Goal: Task Accomplishment & Management: Use online tool/utility

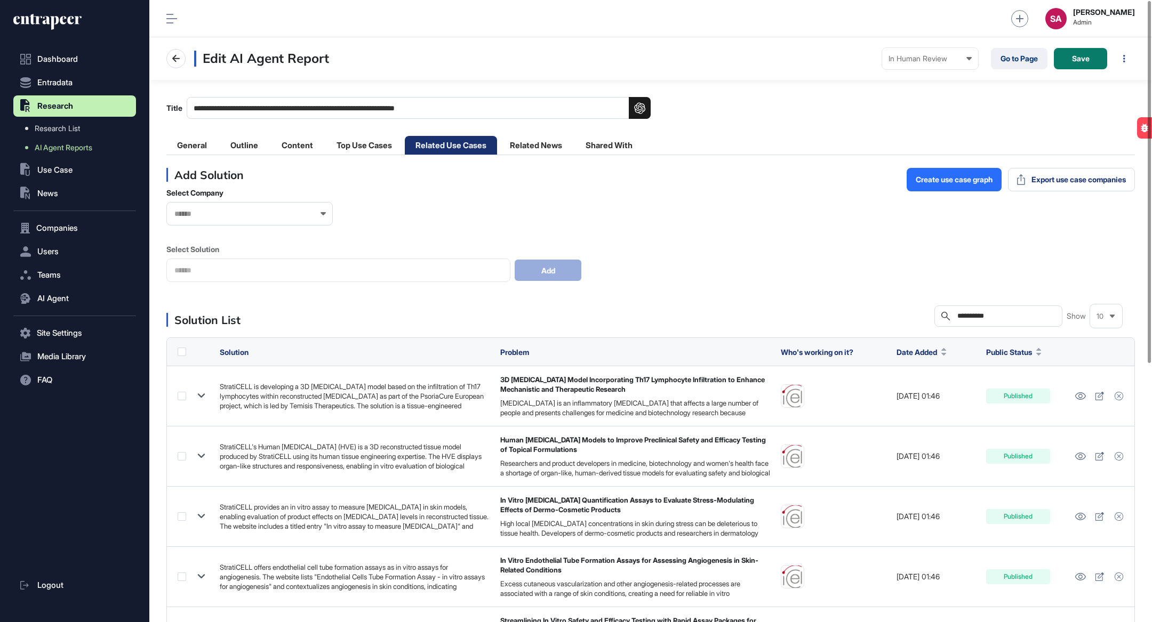
drag, startPoint x: 1013, startPoint y: 315, endPoint x: 935, endPoint y: 315, distance: 77.9
click at [935, 315] on div "**********" at bounding box center [998, 316] width 128 height 21
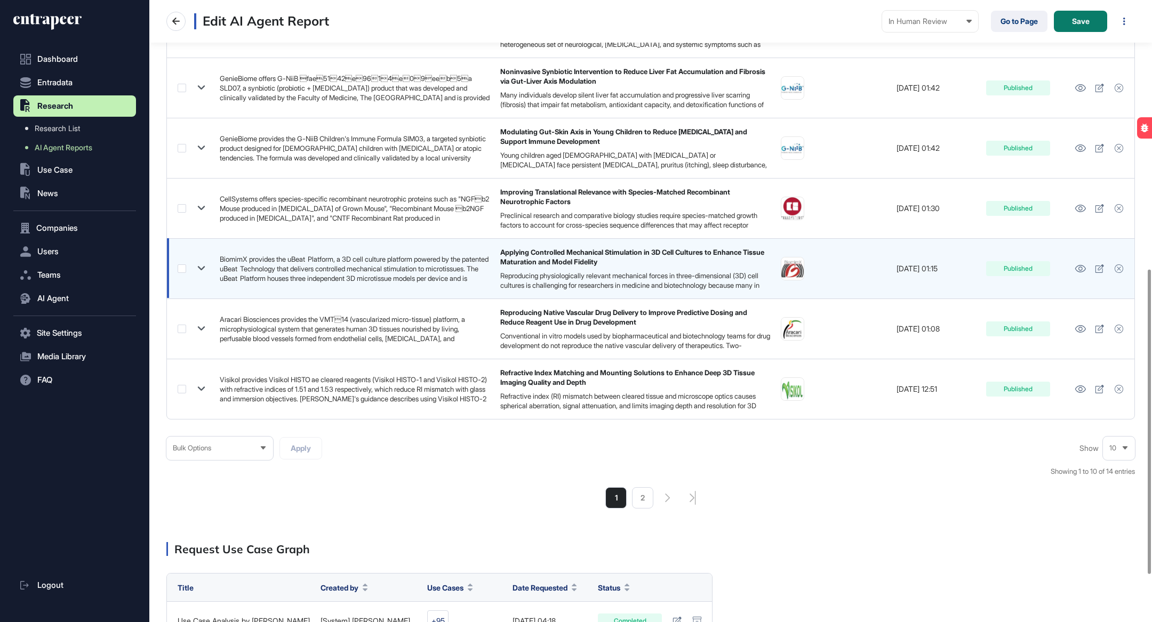
scroll to position [584, 0]
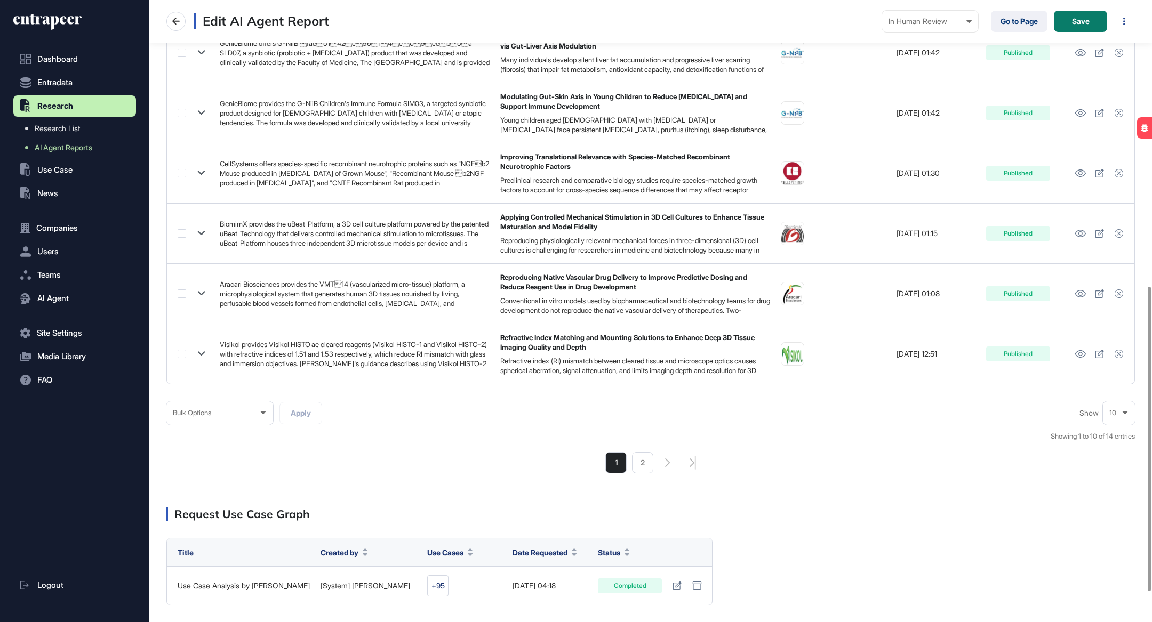
type input "***"
click at [645, 446] on div "Bulk Options Apply Show 10 Showing 1 to 10 of 14 entries 1 2" at bounding box center [650, 438] width 968 height 73
click at [644, 467] on li "2" at bounding box center [642, 462] width 21 height 21
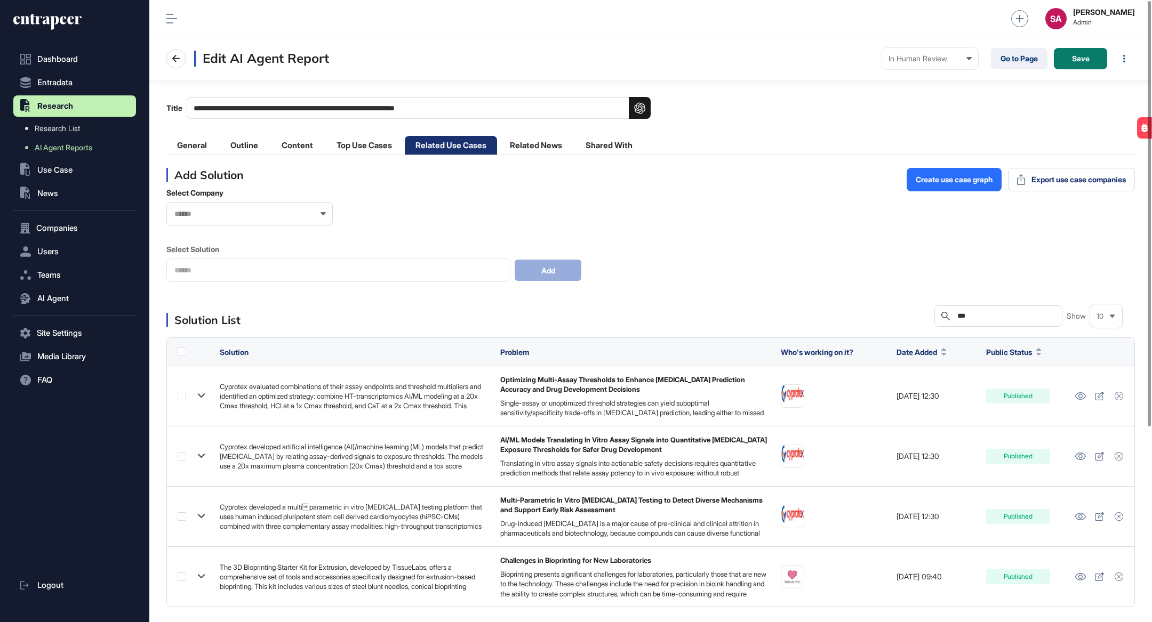
drag, startPoint x: 969, startPoint y: 315, endPoint x: 950, endPoint y: 315, distance: 19.2
click at [952, 315] on div "Search ***" at bounding box center [998, 316] width 128 height 21
click at [907, 262] on div "Select Company Select Solution Add" at bounding box center [650, 235] width 968 height 94
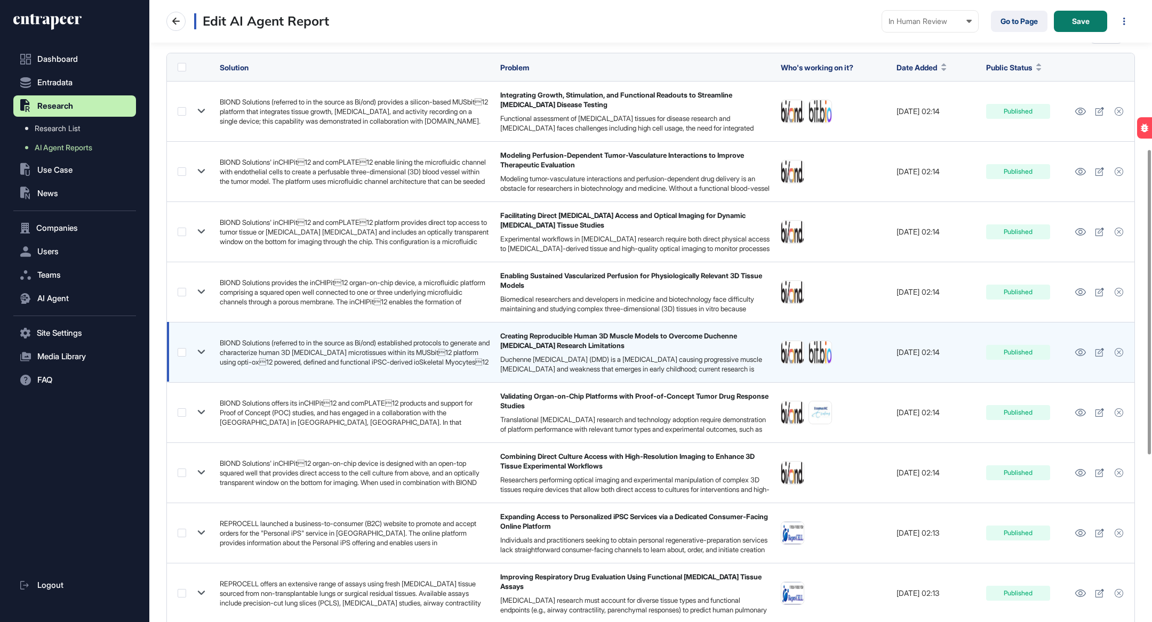
scroll to position [245, 0]
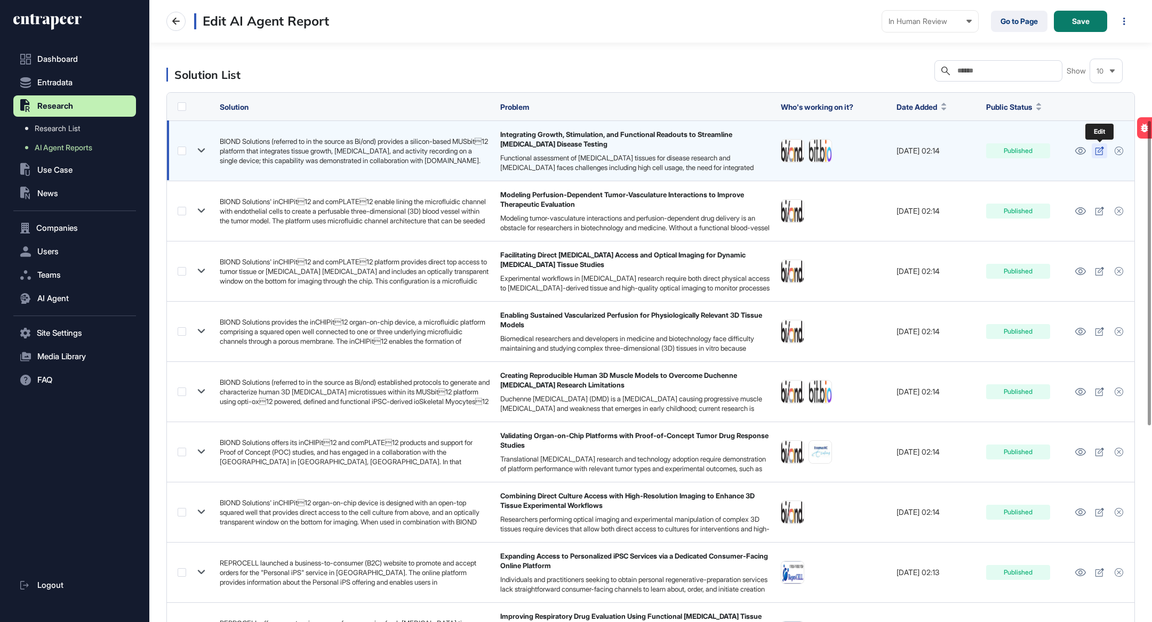
click at [1097, 150] on icon at bounding box center [1099, 151] width 9 height 9
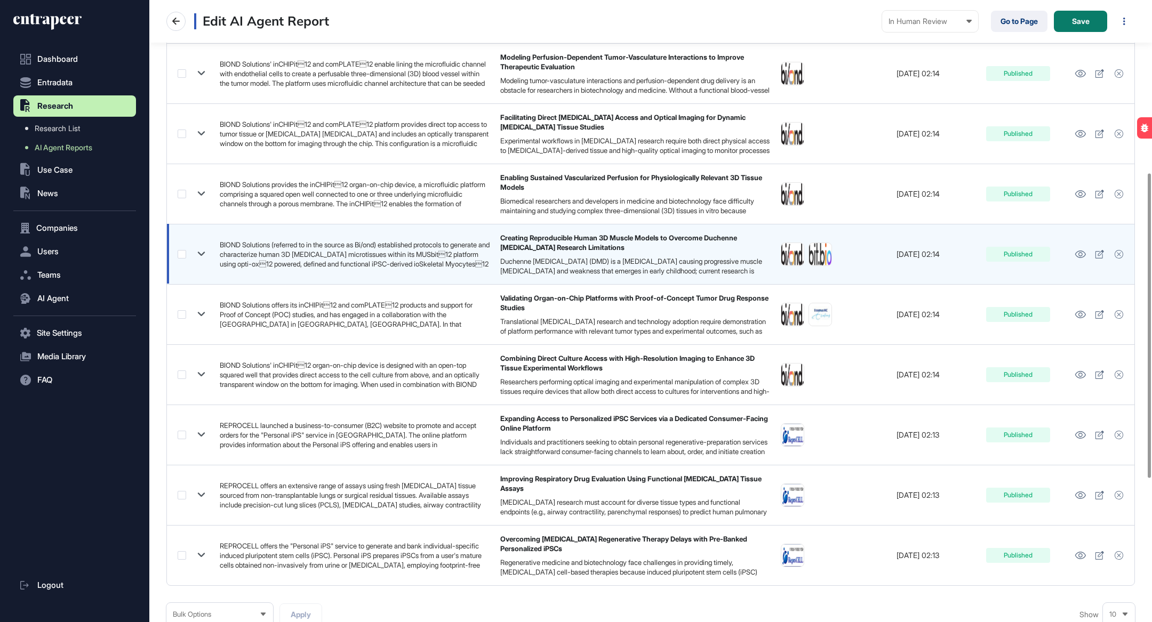
scroll to position [384, 0]
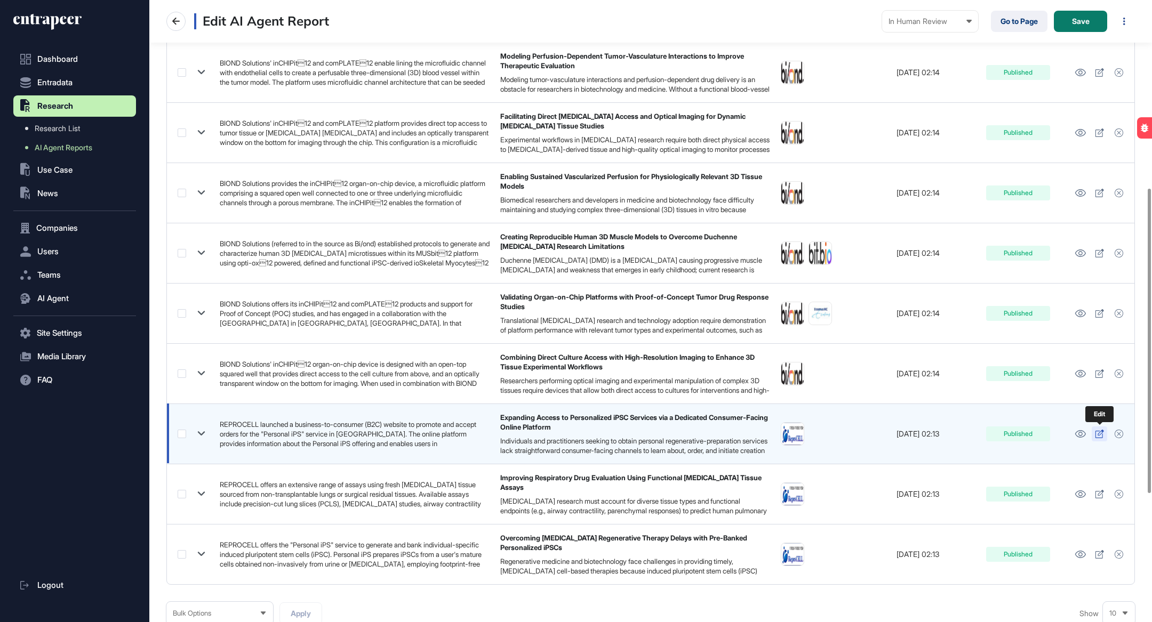
click at [1100, 435] on icon at bounding box center [1099, 434] width 9 height 9
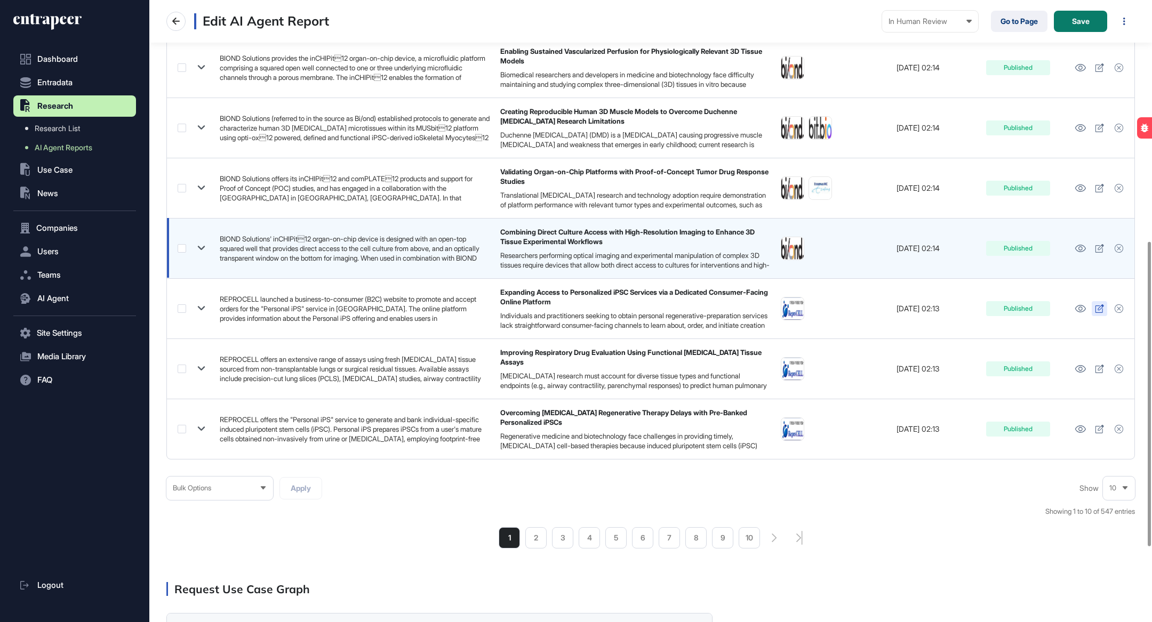
scroll to position [518, 0]
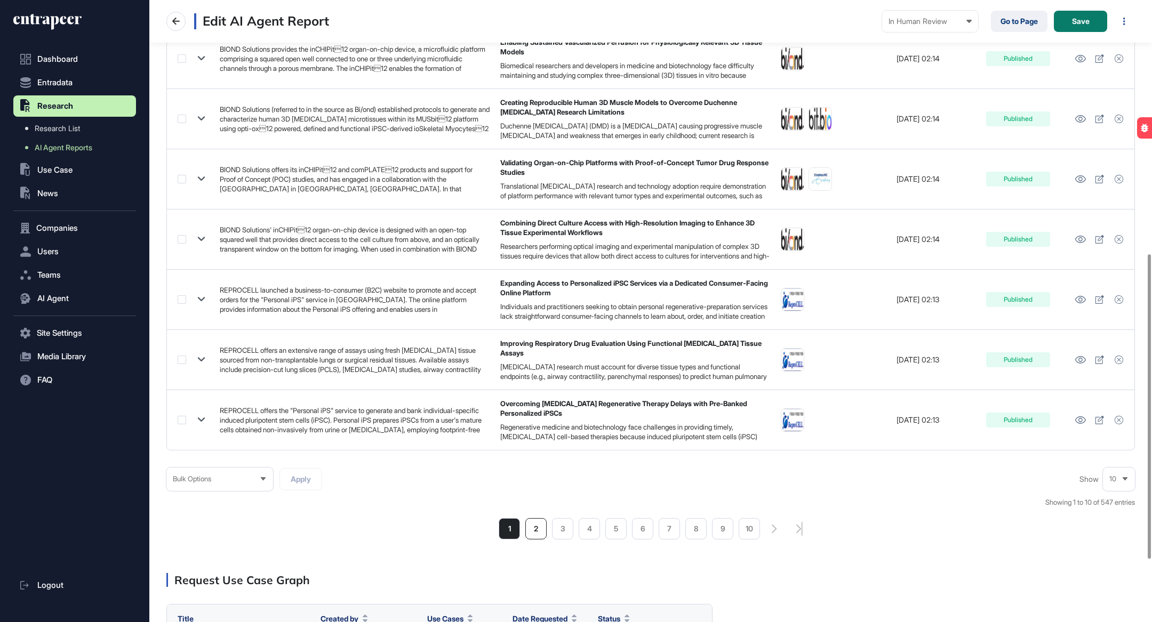
click at [537, 529] on li "2" at bounding box center [535, 528] width 21 height 21
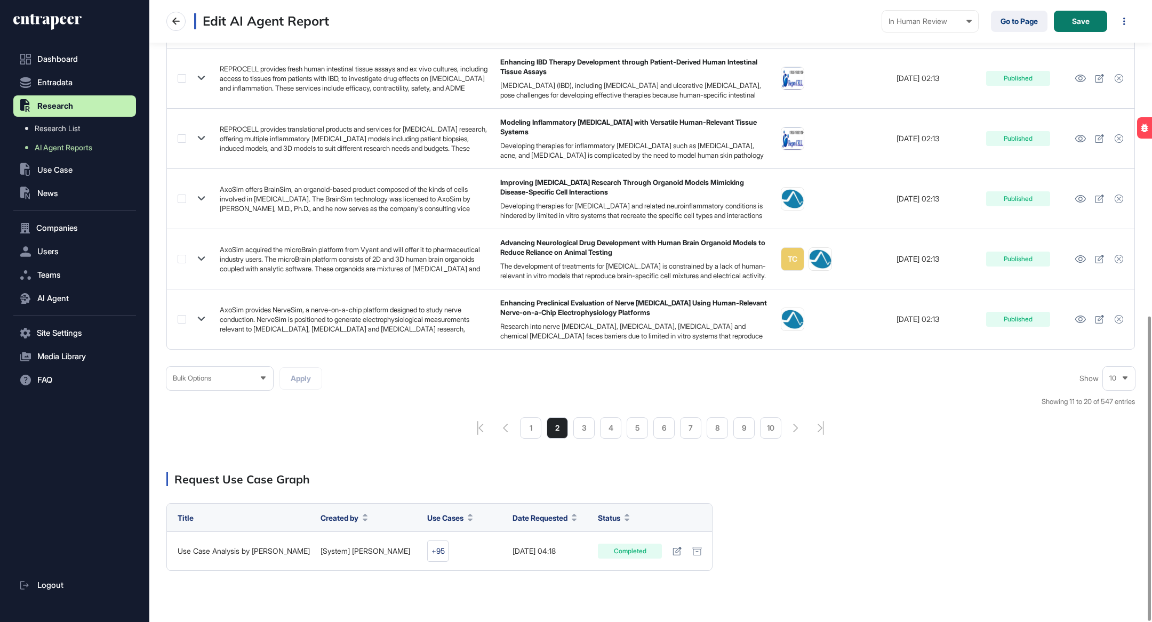
scroll to position [645, 0]
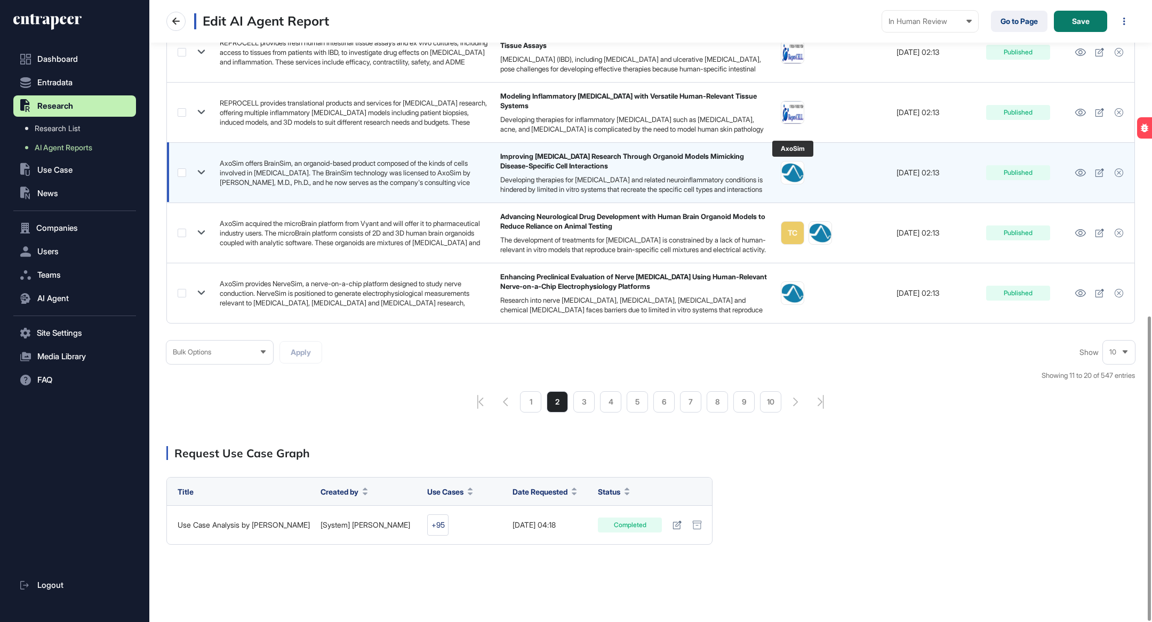
click at [793, 175] on img at bounding box center [792, 173] width 22 height 22
click at [1098, 169] on icon at bounding box center [1099, 173] width 9 height 9
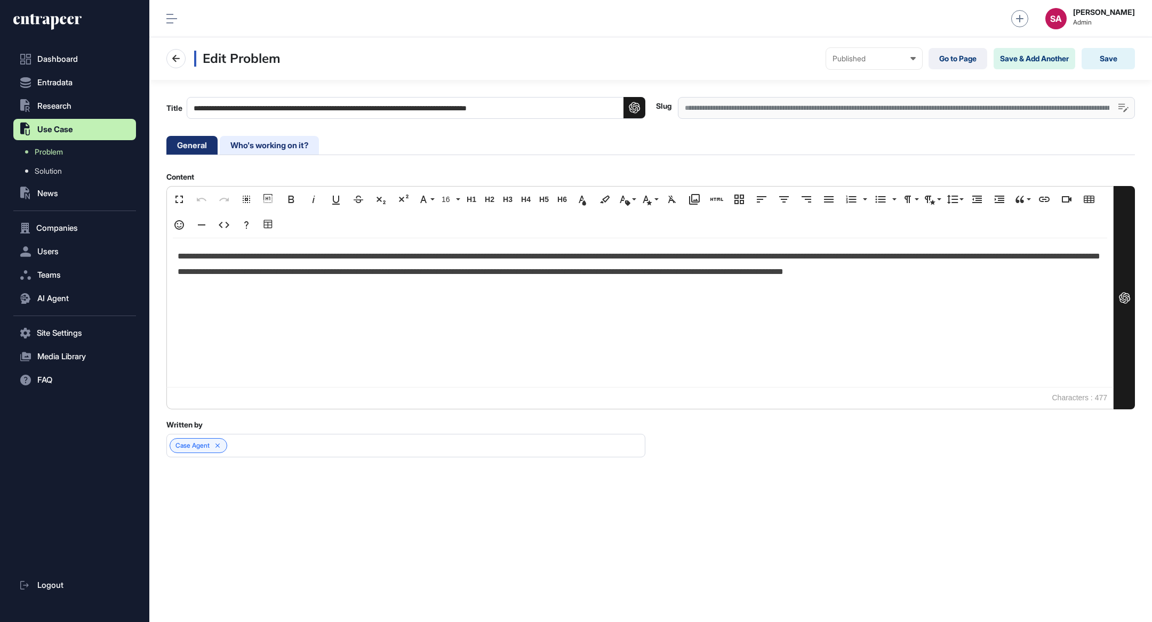
click at [306, 151] on li "Who's working on it?" at bounding box center [269, 145] width 99 height 19
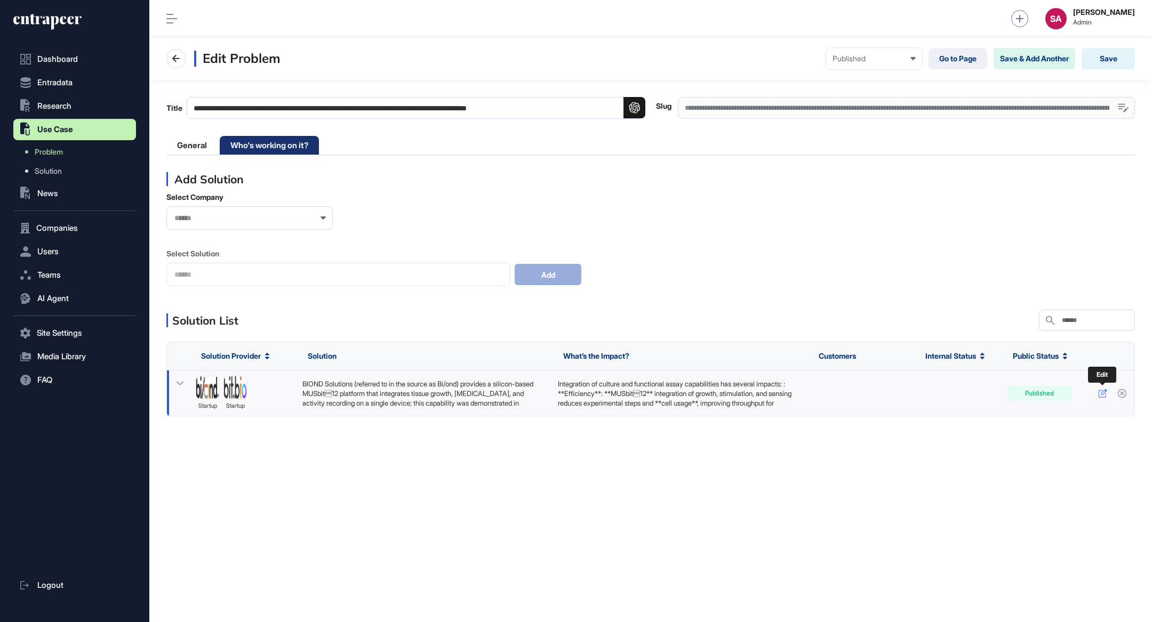
click at [1102, 391] on icon at bounding box center [1102, 393] width 9 height 9
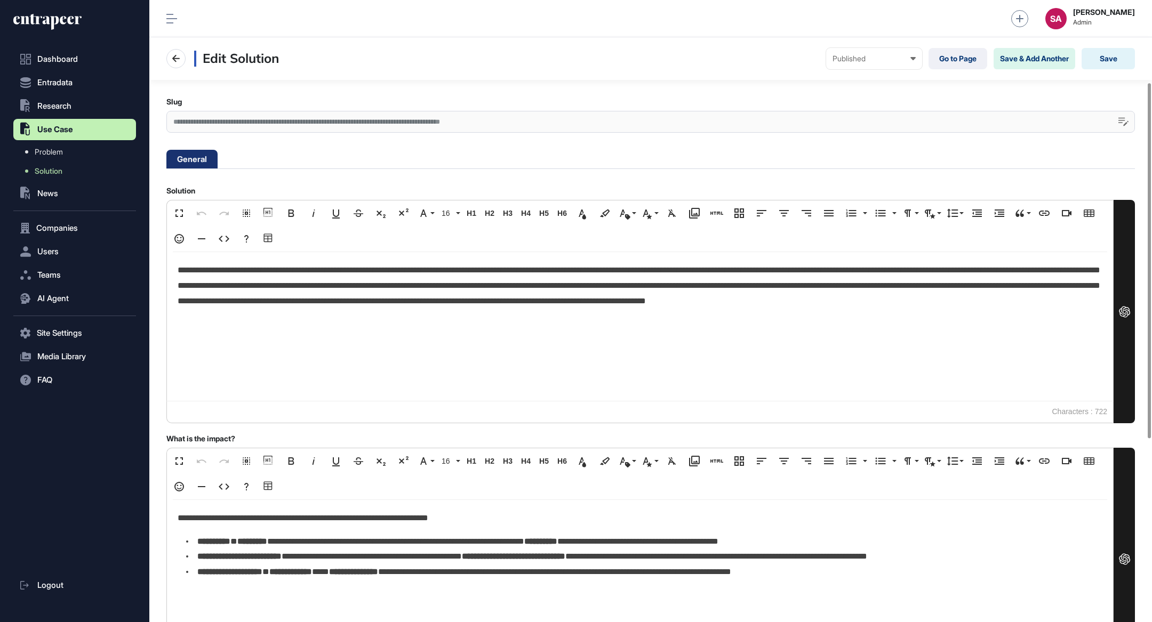
scroll to position [464, 0]
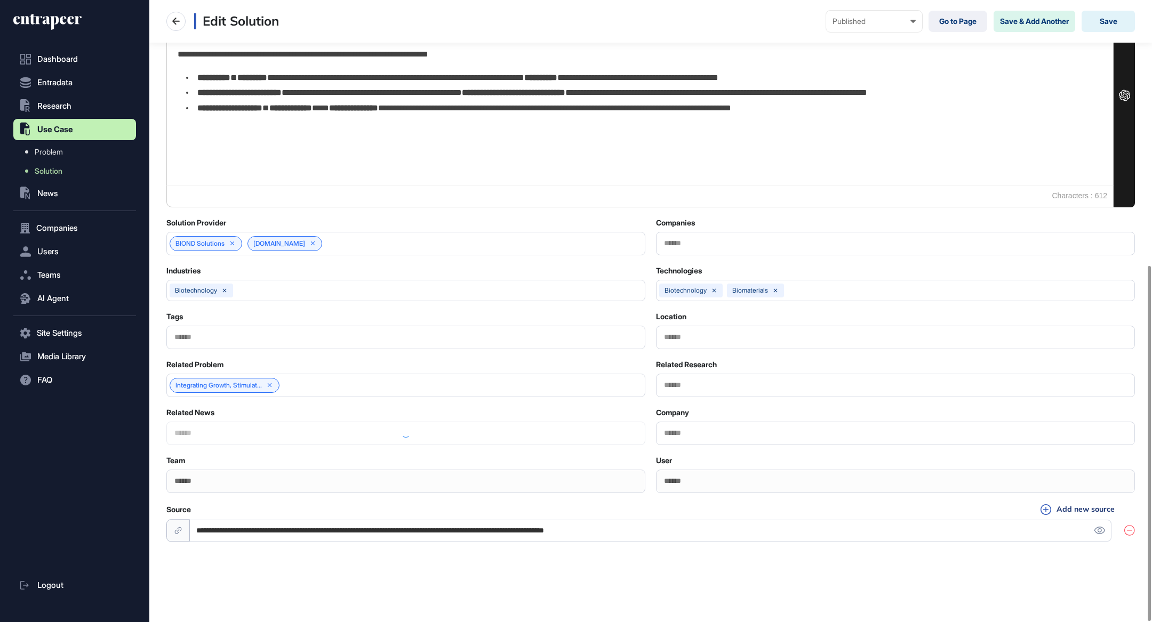
click at [716, 376] on div at bounding box center [895, 385] width 479 height 23
click at [716, 378] on div at bounding box center [895, 385] width 479 height 23
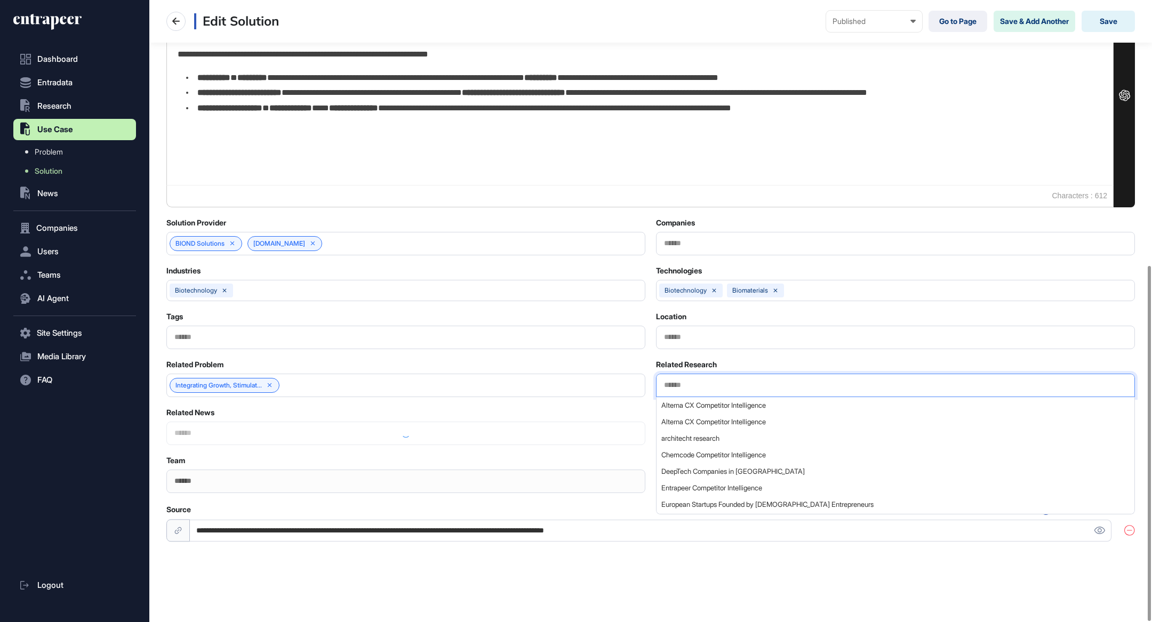
click at [716, 382] on input "text" at bounding box center [895, 385] width 465 height 9
type input "*"
type input "*****"
click at [731, 422] on span "Omica Competitor Intelligence" at bounding box center [894, 422] width 467 height 8
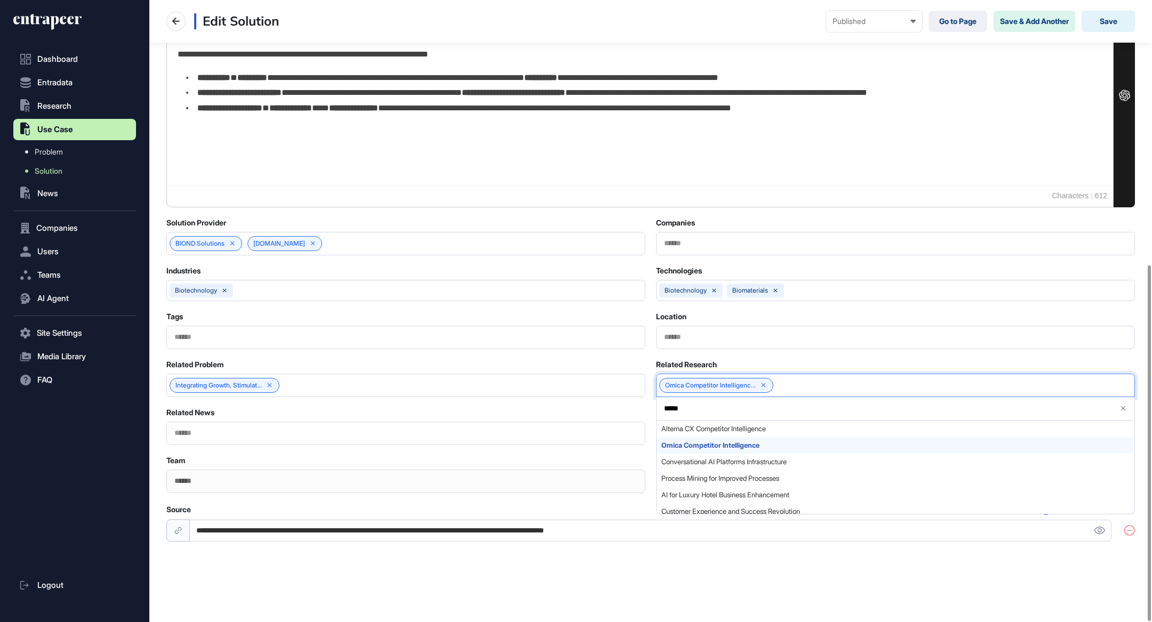
scroll to position [463, 0]
click at [1098, 23] on button "Save" at bounding box center [1107, 21] width 53 height 21
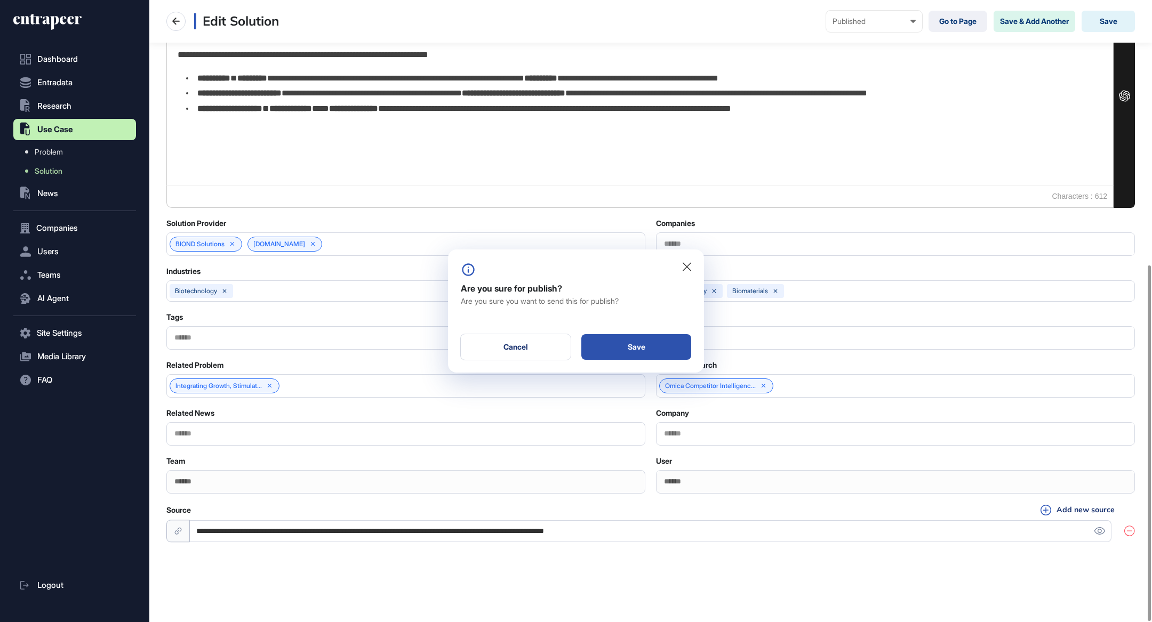
click at [622, 349] on div "Save" at bounding box center [636, 347] width 110 height 26
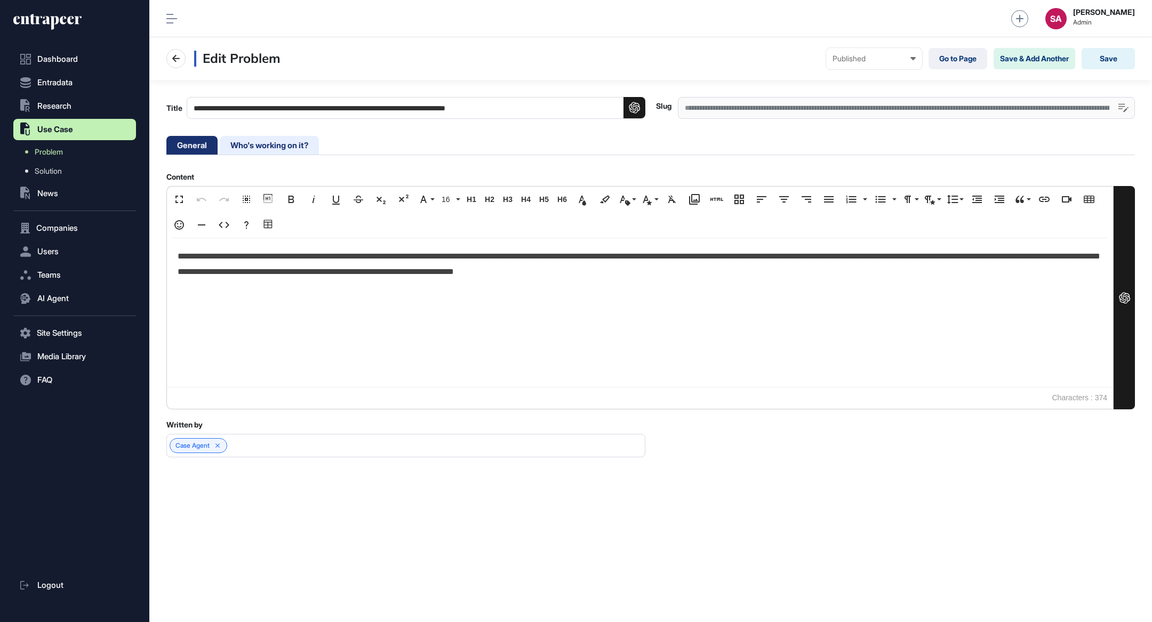
click at [272, 149] on li "Who's working on it?" at bounding box center [269, 145] width 99 height 19
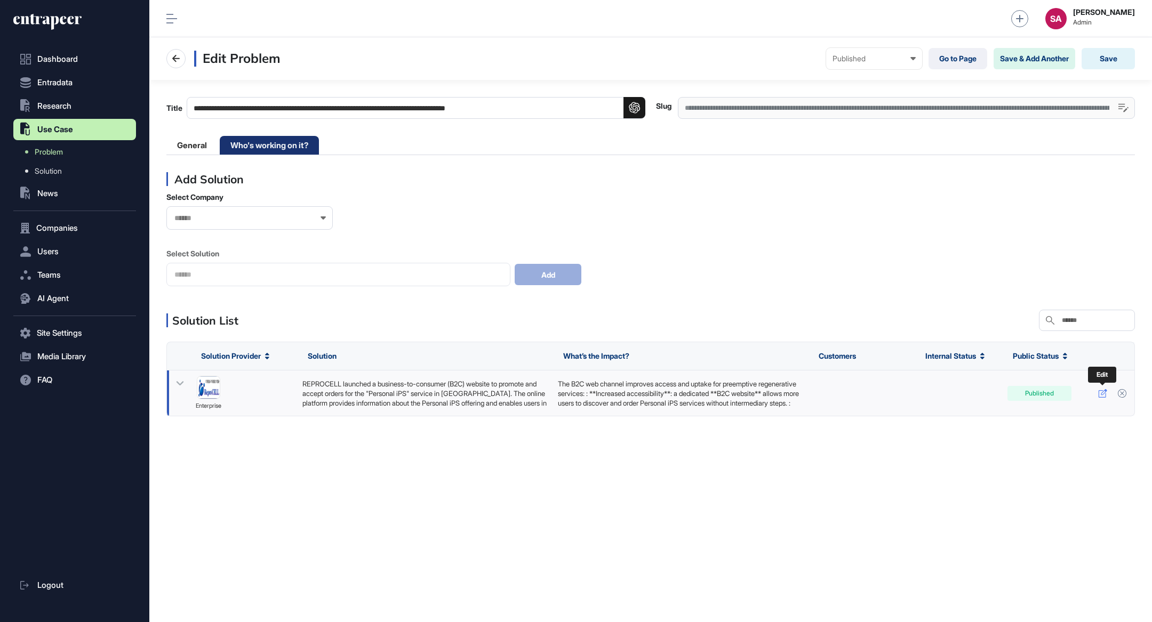
click at [1103, 394] on icon at bounding box center [1102, 393] width 9 height 9
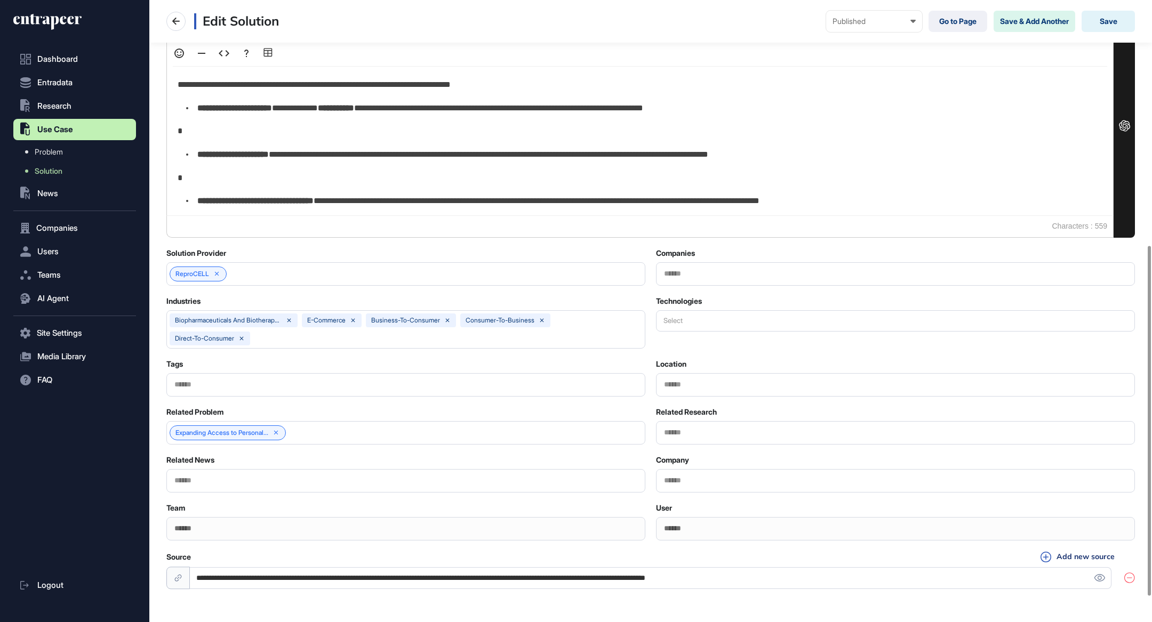
scroll to position [438, 0]
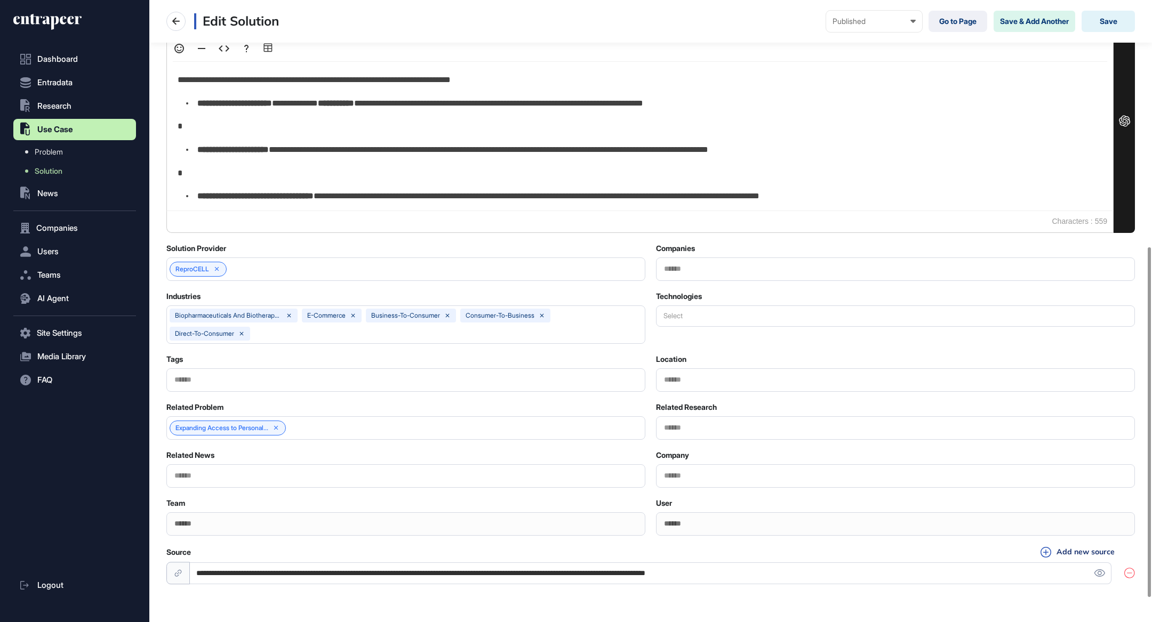
click at [765, 423] on input "text" at bounding box center [895, 427] width 465 height 9
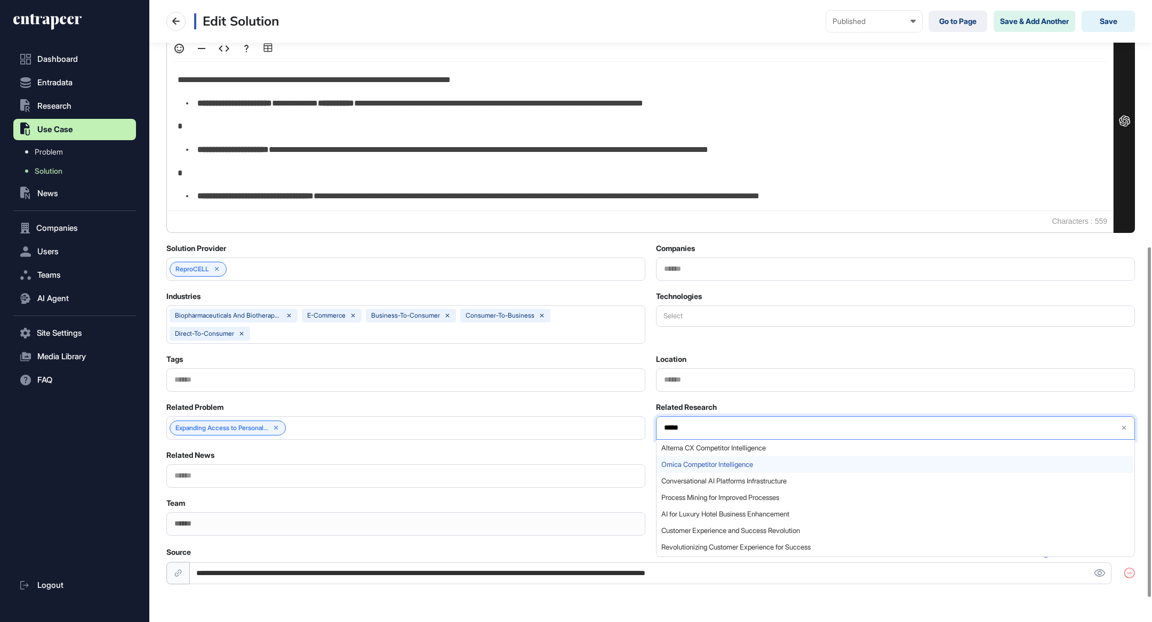
type input "*****"
click at [760, 467] on span "Omica Competitor Intelligence" at bounding box center [894, 465] width 467 height 8
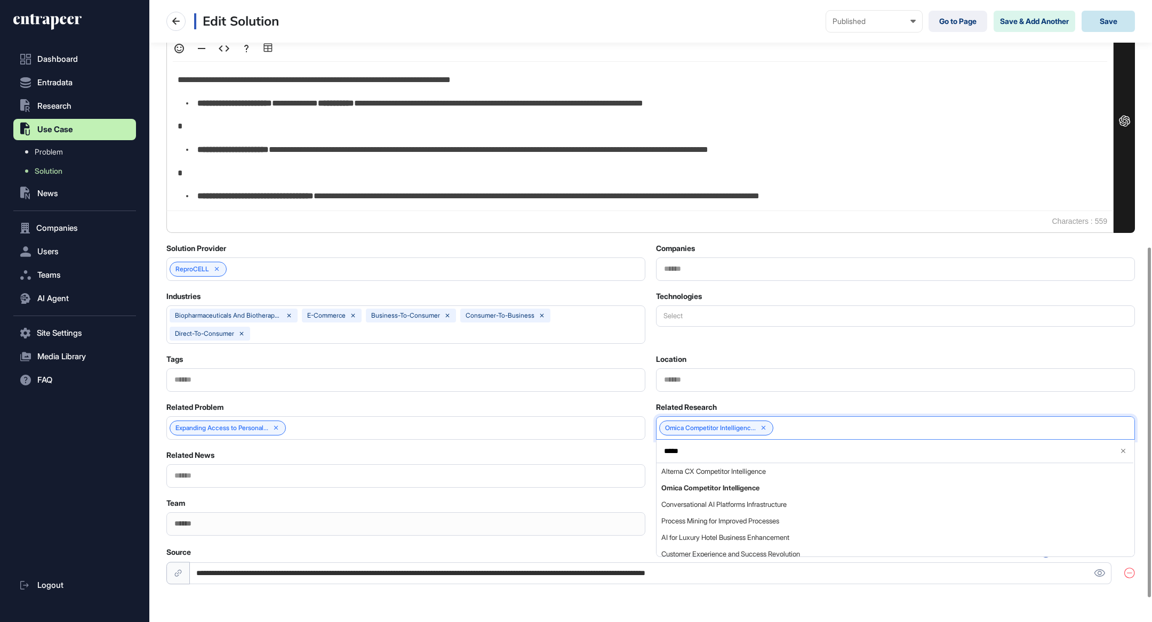
click at [1111, 17] on button "Save" at bounding box center [1107, 21] width 53 height 21
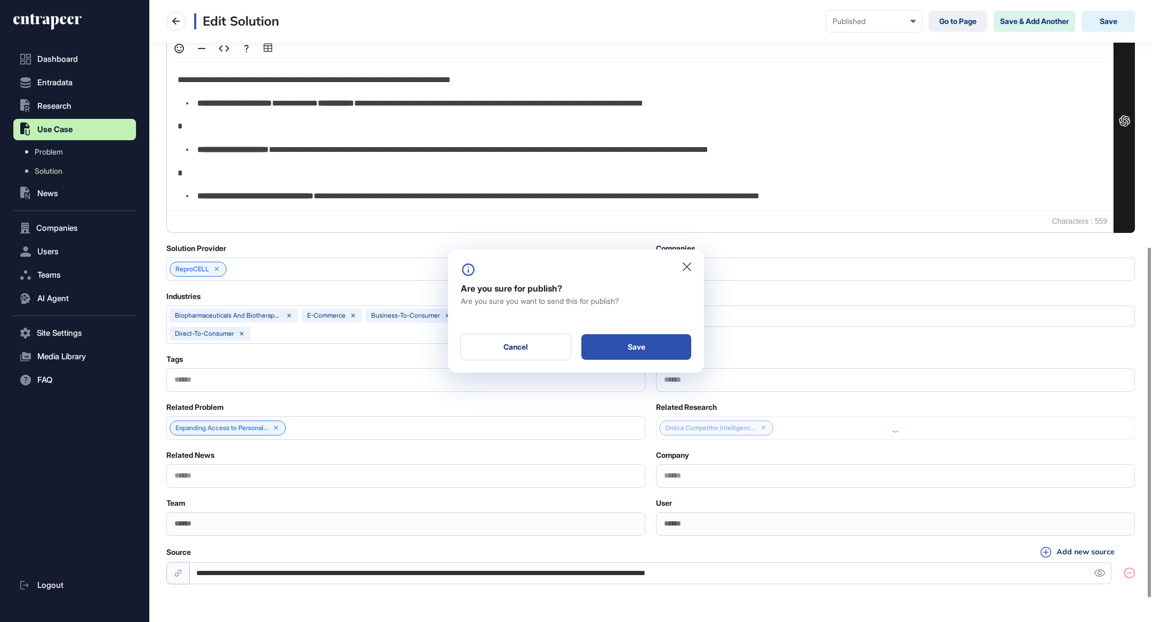
click at [652, 345] on div "Save" at bounding box center [636, 347] width 110 height 26
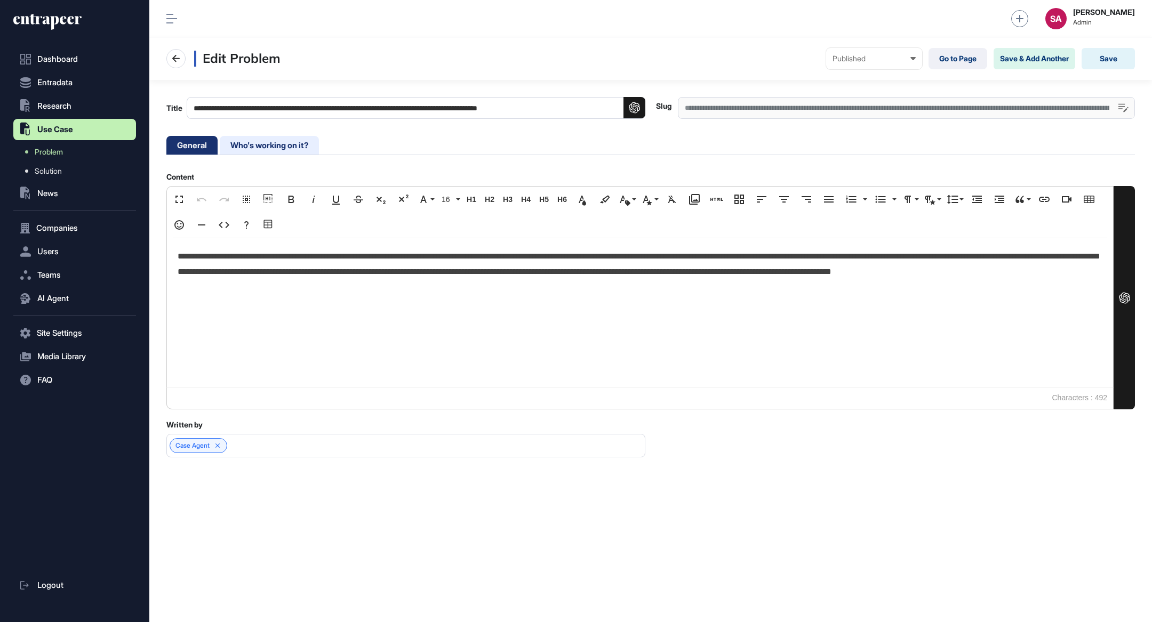
click at [240, 145] on li "Who's working on it?" at bounding box center [269, 145] width 99 height 19
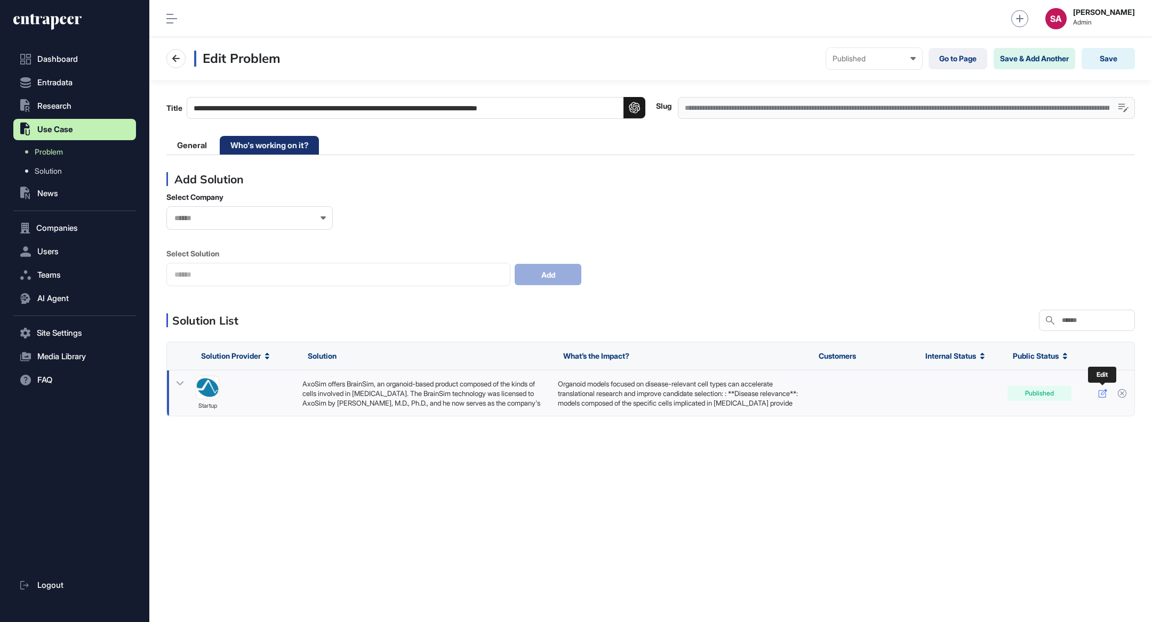
click at [1104, 392] on icon at bounding box center [1102, 393] width 9 height 9
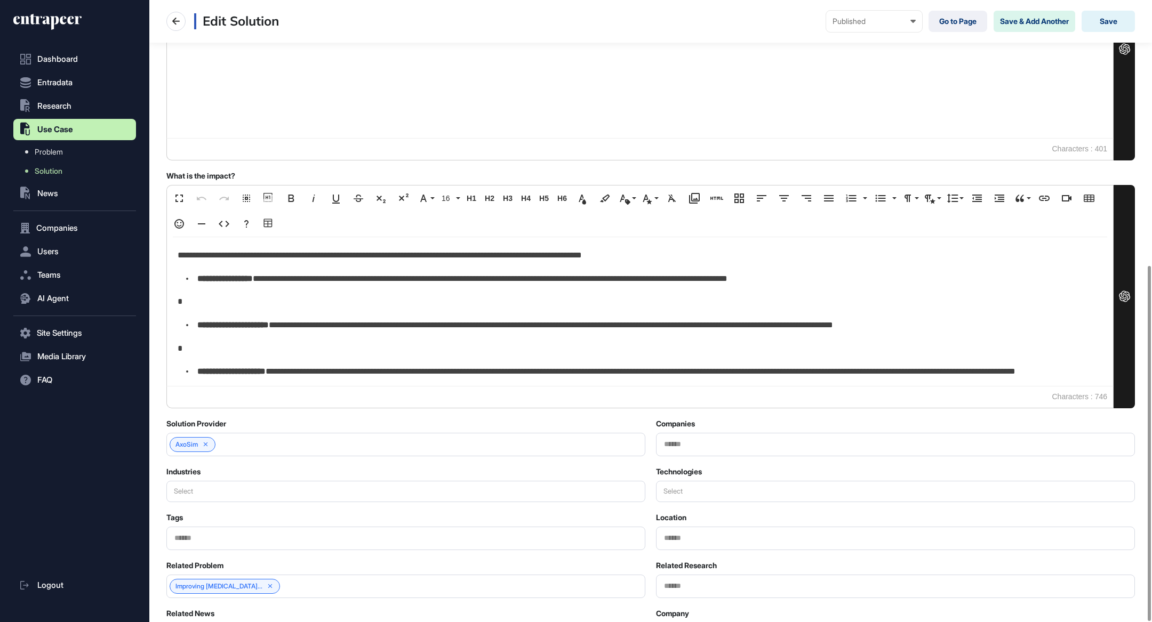
scroll to position [464, 0]
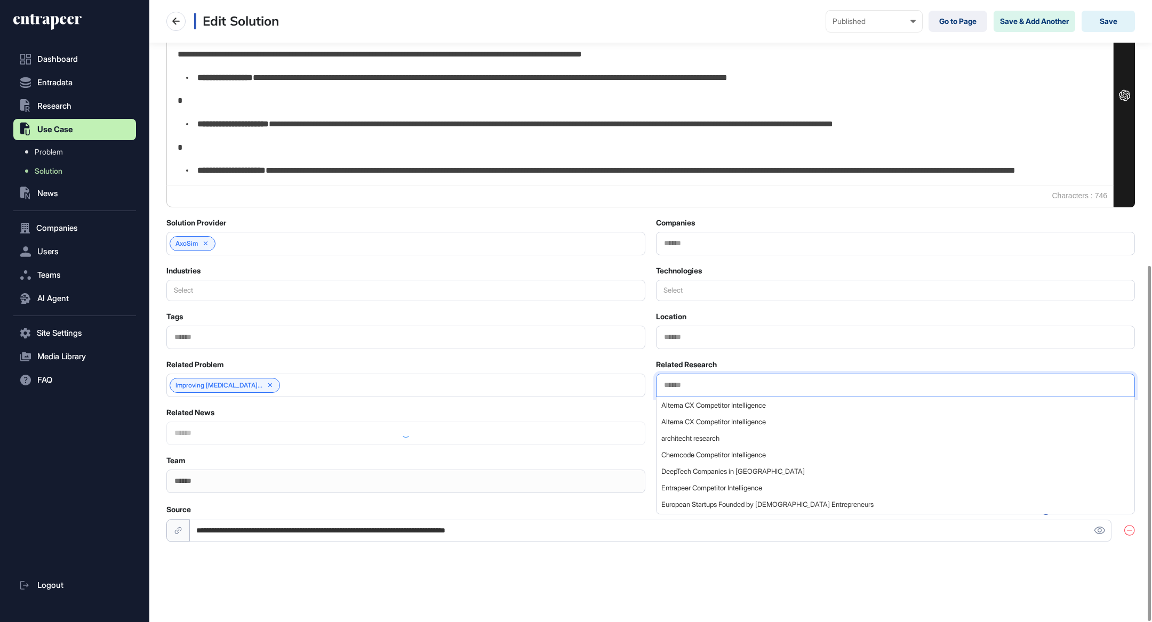
click at [710, 386] on input "text" at bounding box center [895, 385] width 465 height 9
type input "*****"
click at [743, 419] on span "Omica Competitor Intelligence" at bounding box center [894, 422] width 467 height 8
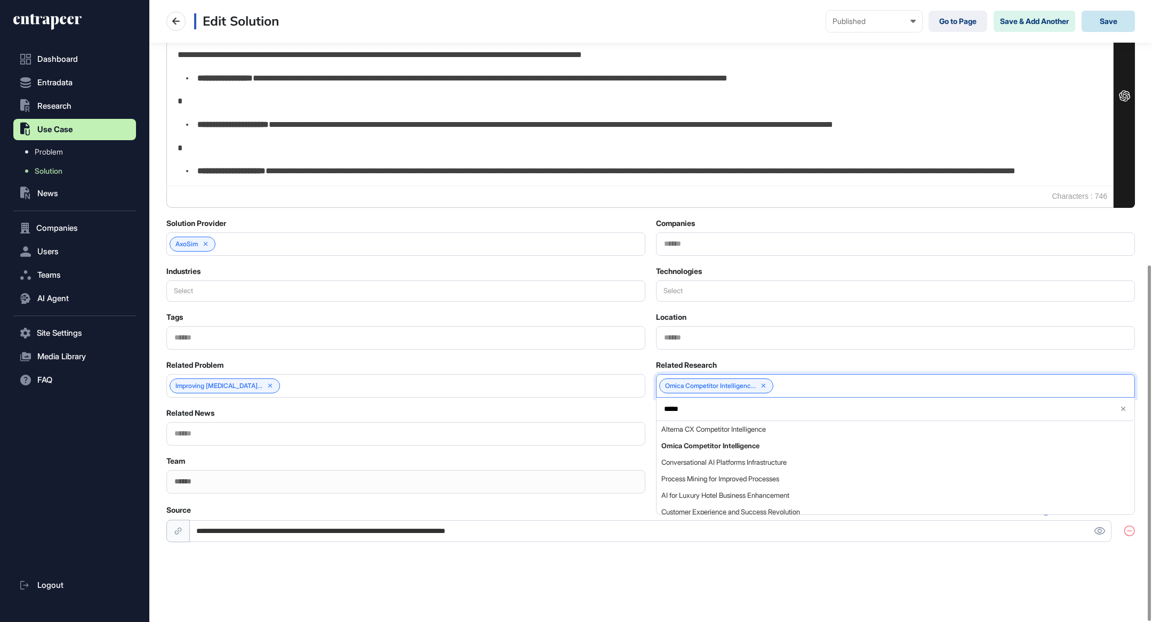
click at [1112, 23] on button "Save" at bounding box center [1107, 21] width 53 height 21
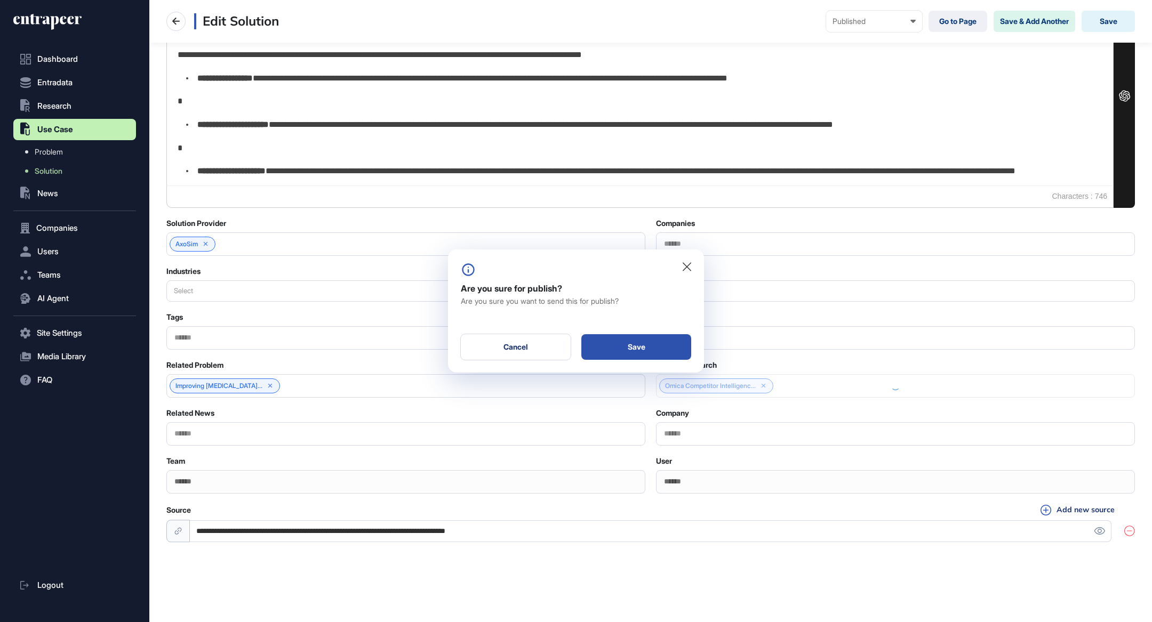
click at [627, 352] on div "Save" at bounding box center [636, 347] width 110 height 26
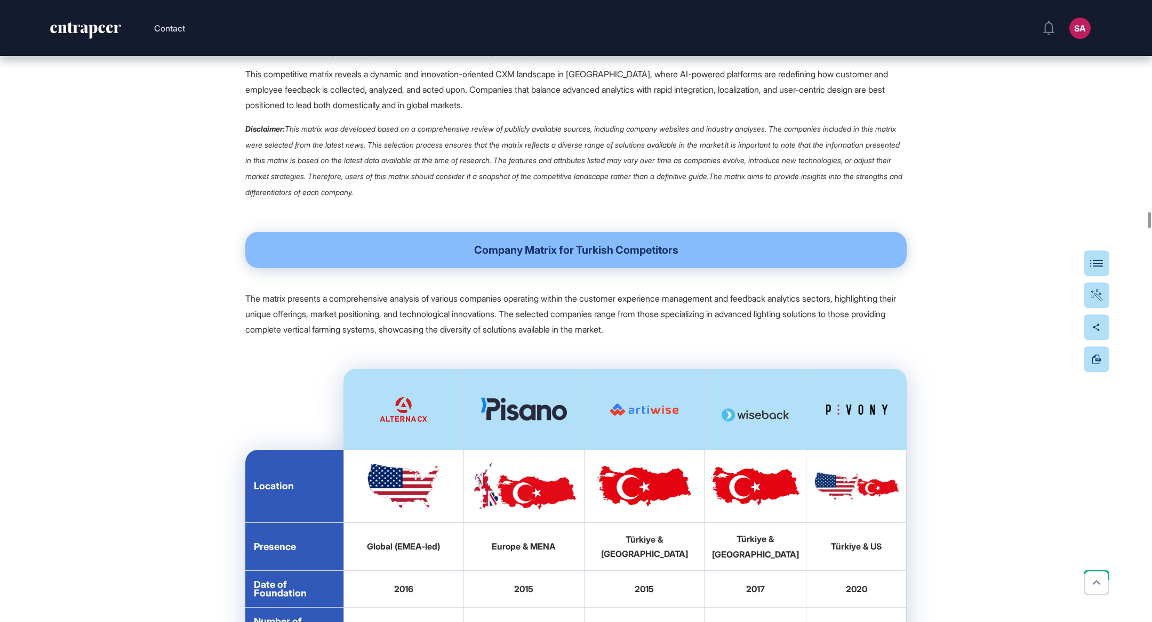
scroll to position [18013, 0]
